Goal: Complete application form: Complete application form

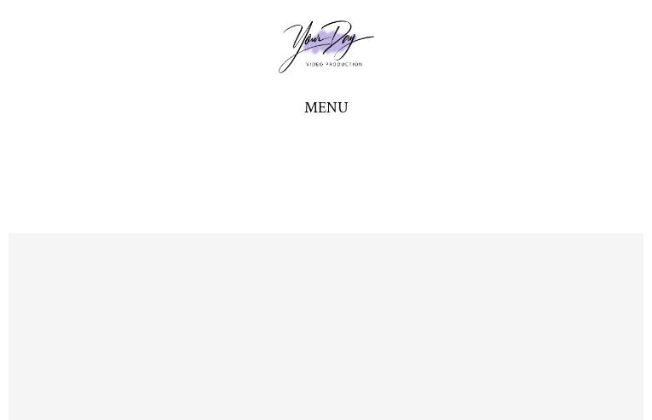
type input "********"
type input "**********"
type input "********"
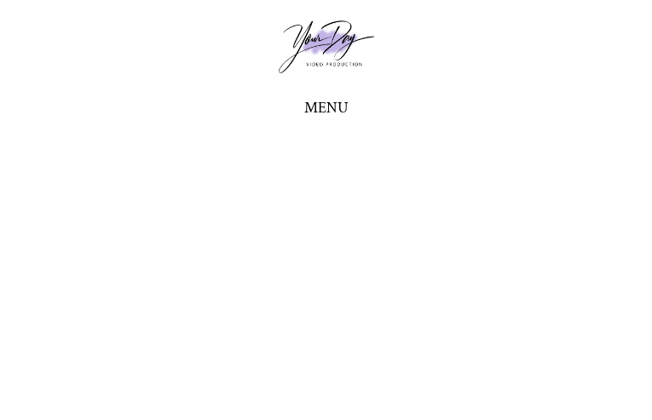
type input "**********"
